Goal: Task Accomplishment & Management: Manage account settings

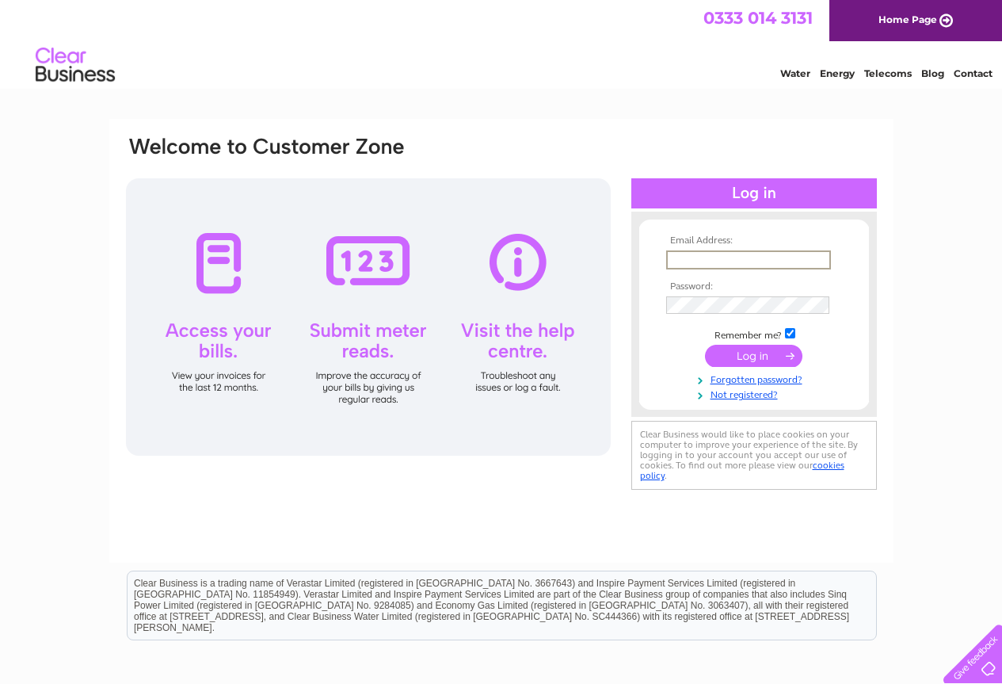
click at [695, 260] on input "text" at bounding box center [748, 259] width 165 height 19
type input "[EMAIL_ADDRESS][DOMAIN_NAME]"
click at [705, 345] on input "submit" at bounding box center [753, 356] width 97 height 22
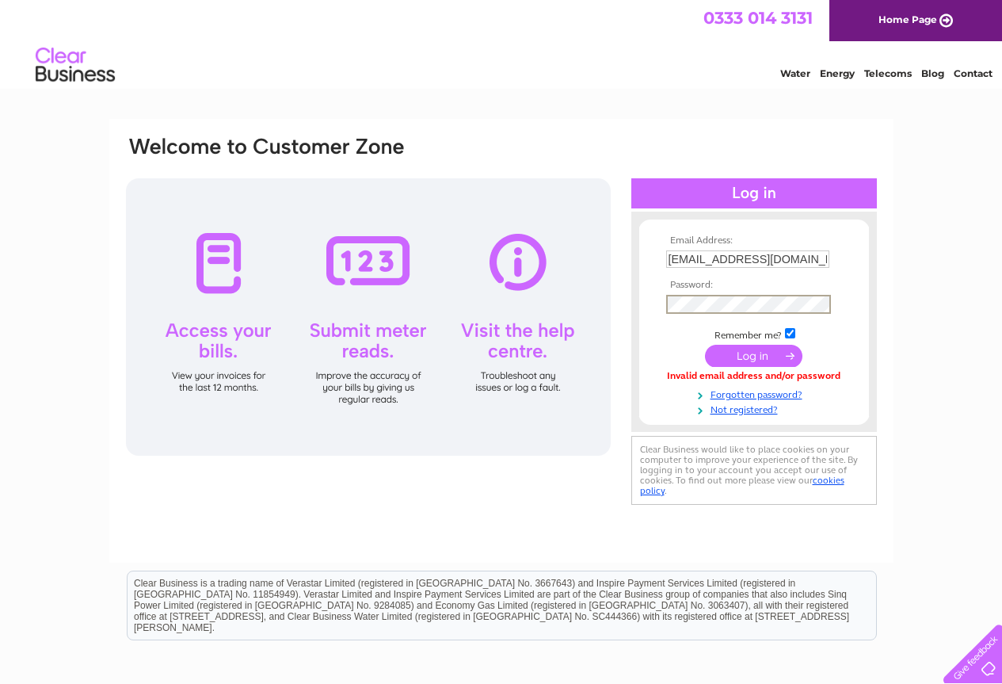
click at [705, 345] on input "submit" at bounding box center [753, 356] width 97 height 22
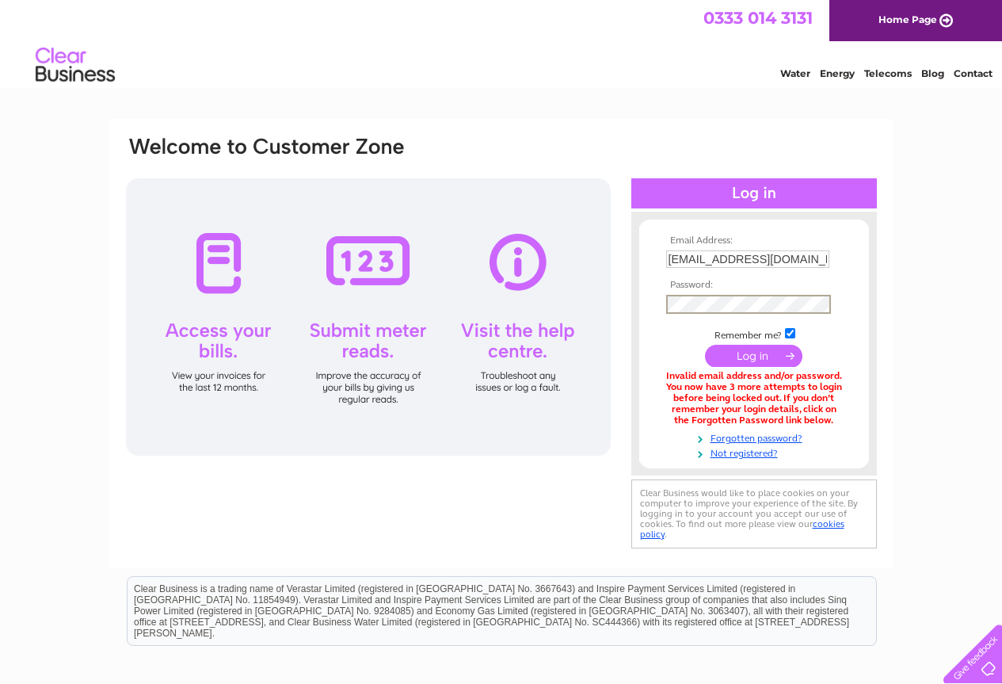
click at [705, 345] on input "submit" at bounding box center [753, 356] width 97 height 22
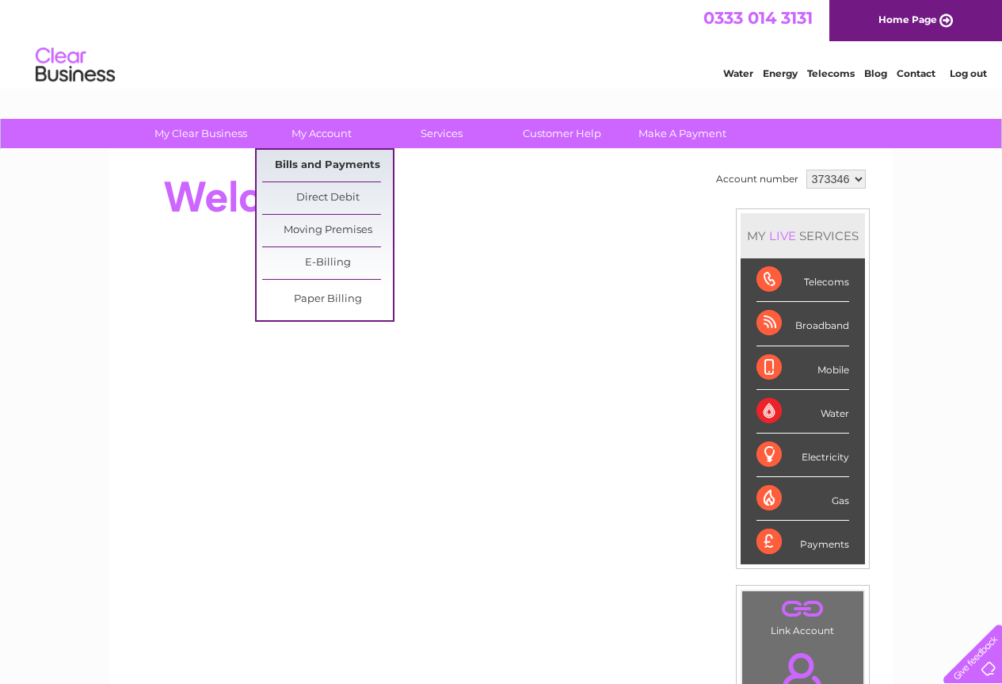
click at [317, 165] on link "Bills and Payments" at bounding box center [327, 166] width 131 height 32
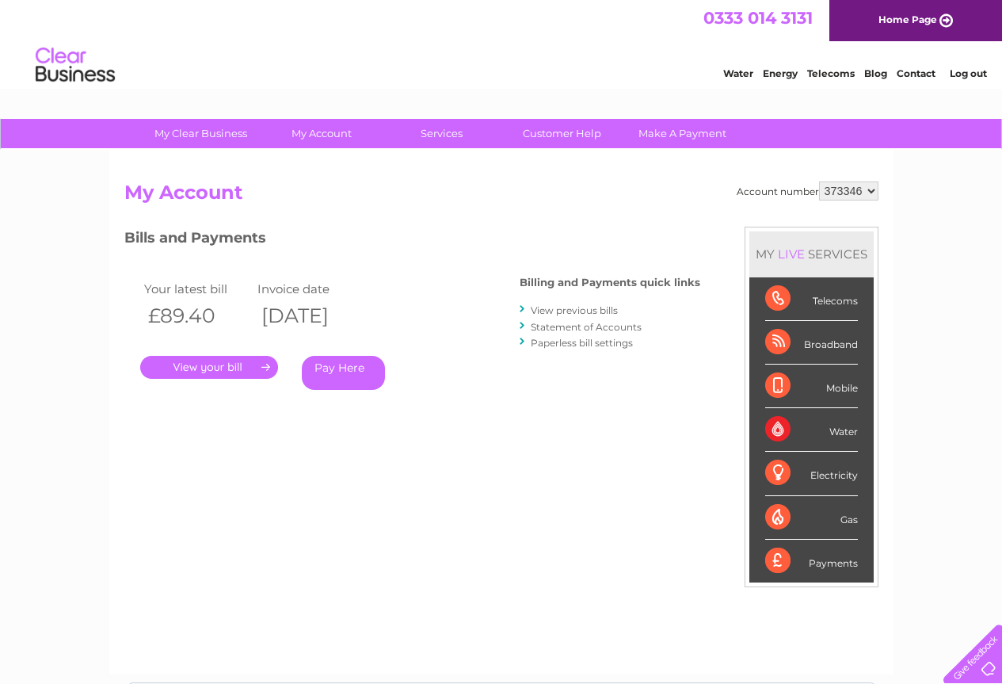
click at [202, 368] on link "." at bounding box center [209, 367] width 138 height 23
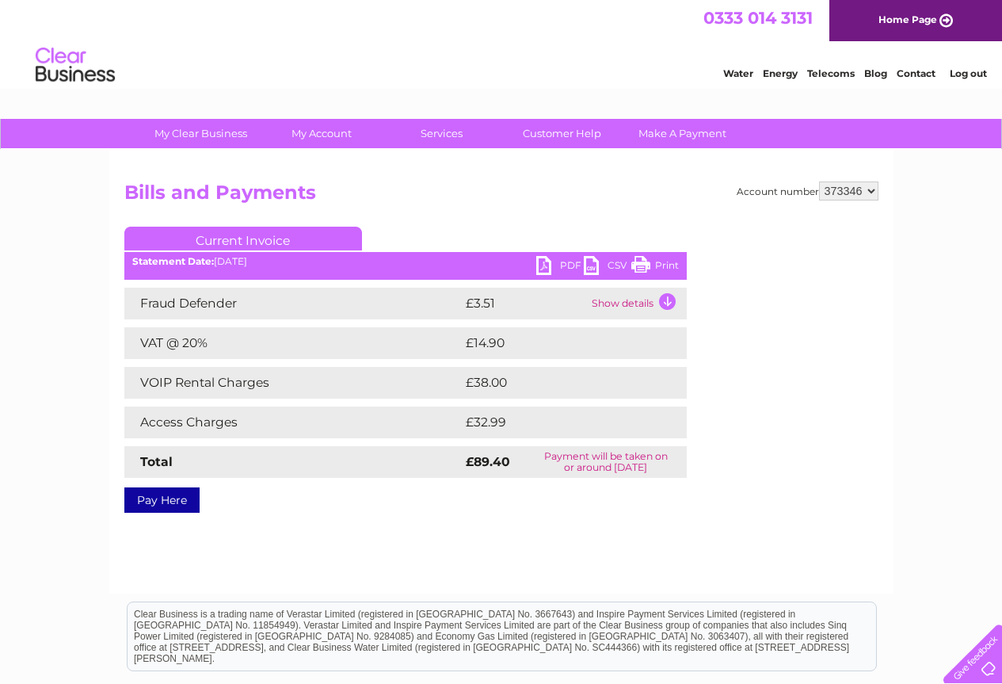
click at [547, 267] on link "PDF" at bounding box center [560, 267] width 48 height 23
click at [971, 73] on link "Log out" at bounding box center [968, 73] width 37 height 12
